Goal: Task Accomplishment & Management: Manage account settings

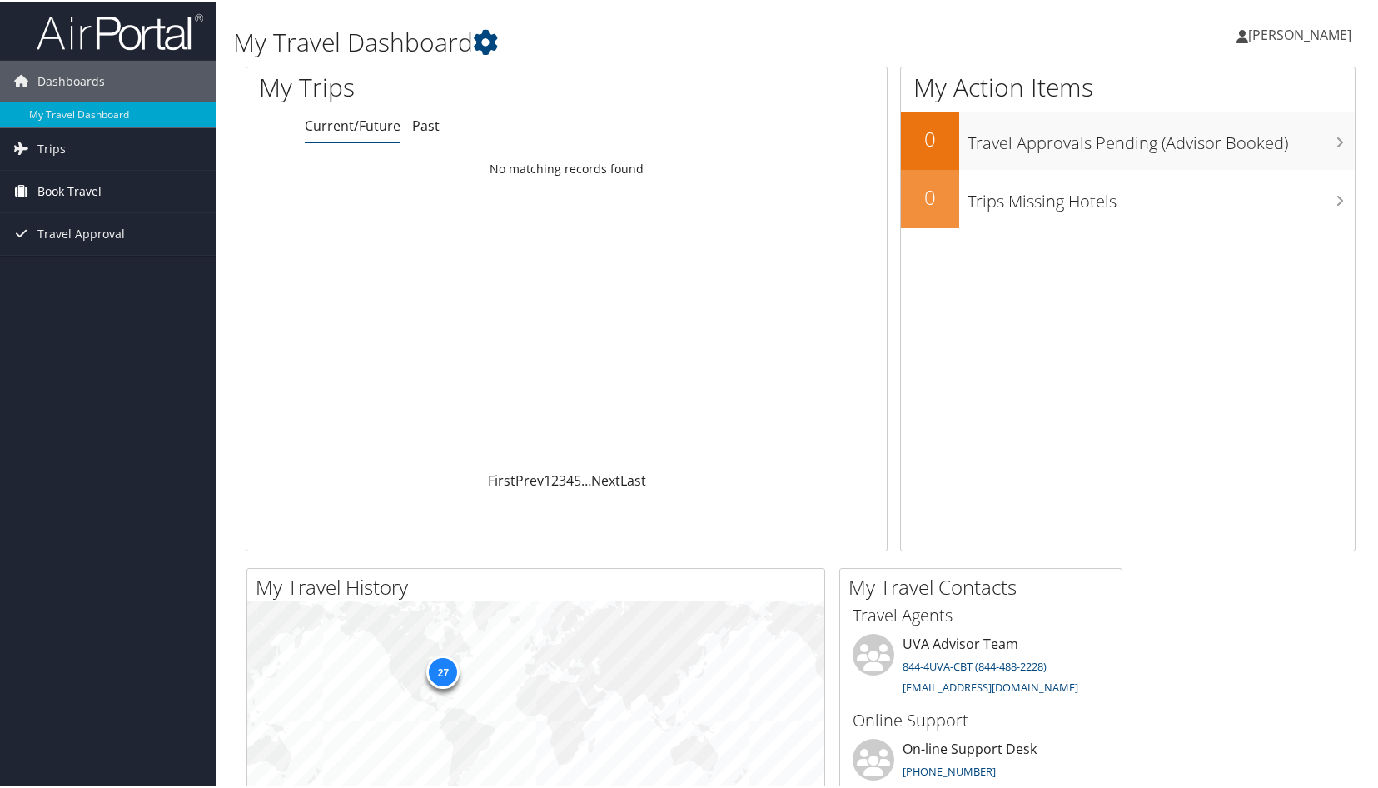
click at [67, 197] on span "Book Travel" at bounding box center [69, 190] width 64 height 42
click at [77, 270] on link "Book/Manage Online Trips" at bounding box center [108, 273] width 216 height 25
click at [1310, 42] on span "[PERSON_NAME]" at bounding box center [1299, 33] width 103 height 18
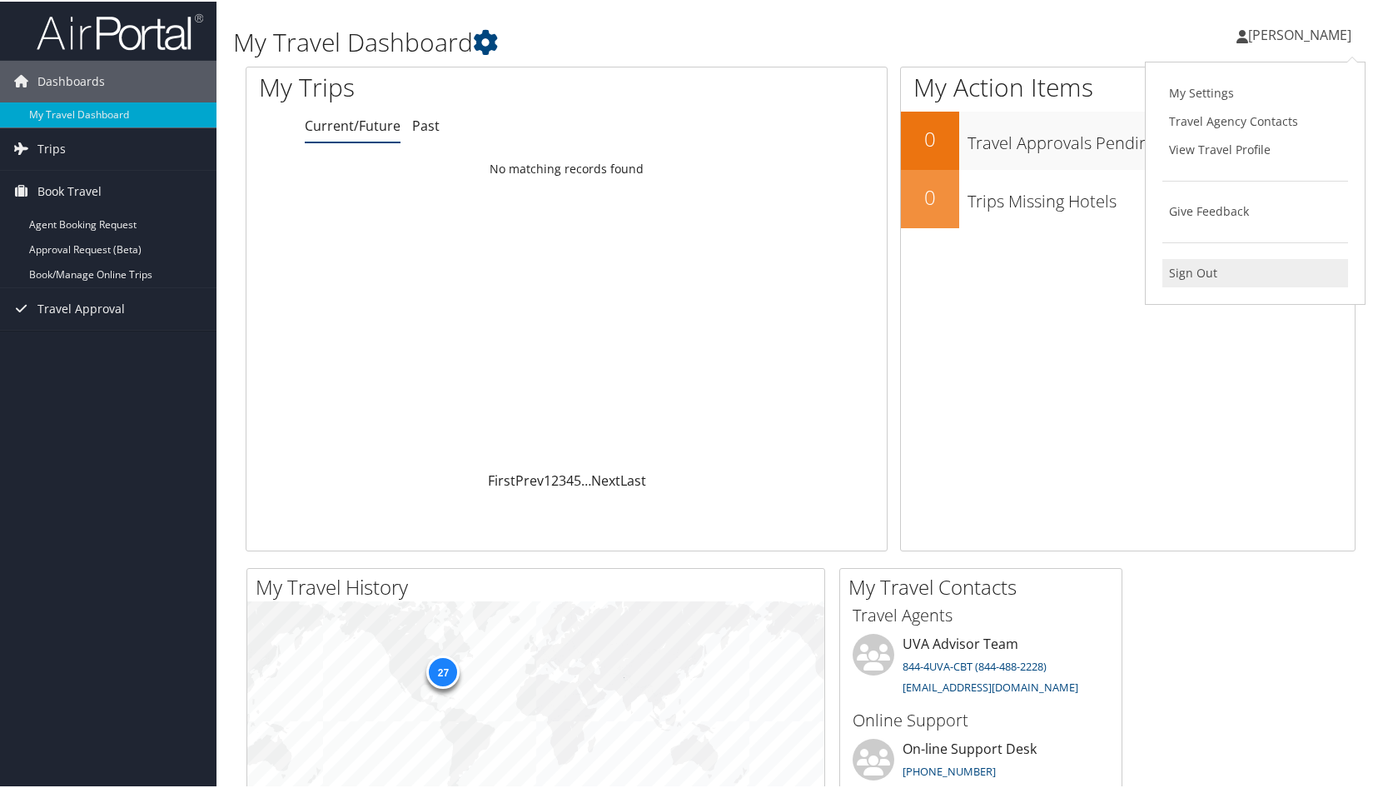
click at [1185, 271] on link "Sign Out" at bounding box center [1255, 271] width 186 height 28
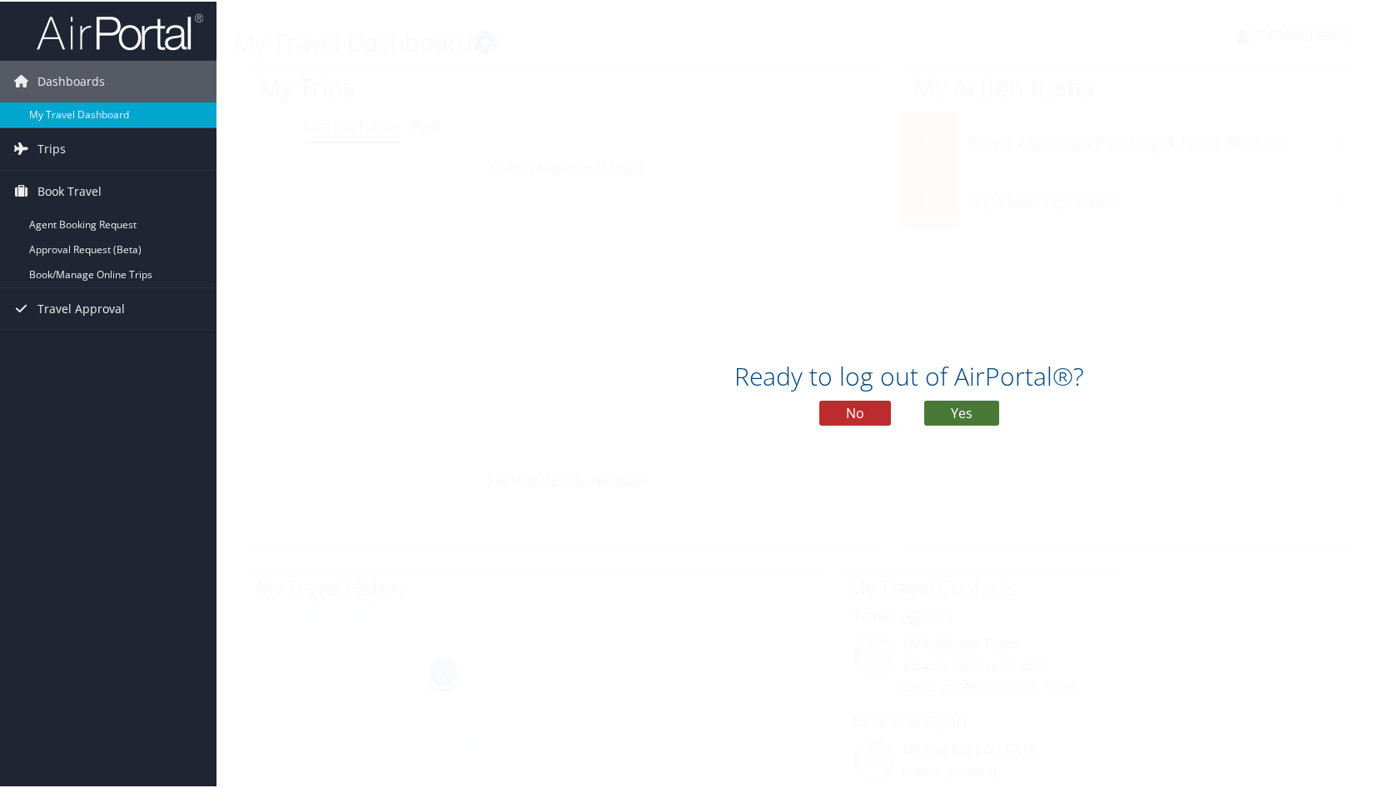
click at [967, 410] on button "Yes" at bounding box center [961, 411] width 75 height 25
